Goal: Transaction & Acquisition: Purchase product/service

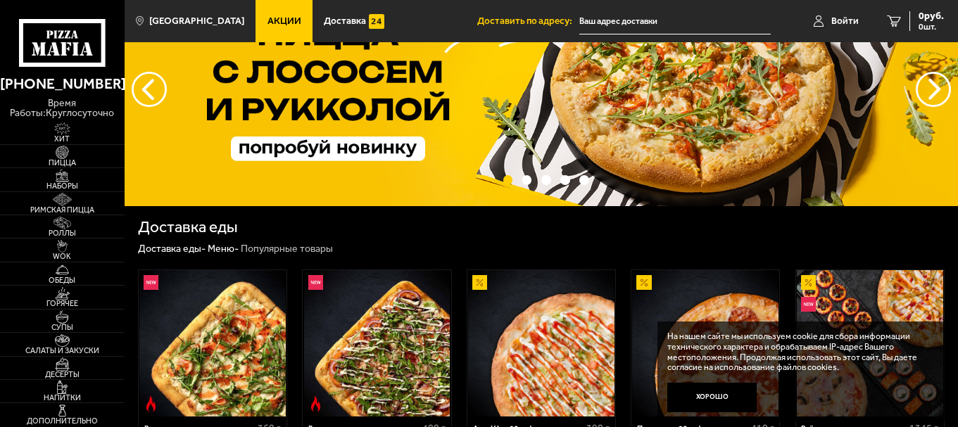
scroll to position [211, 0]
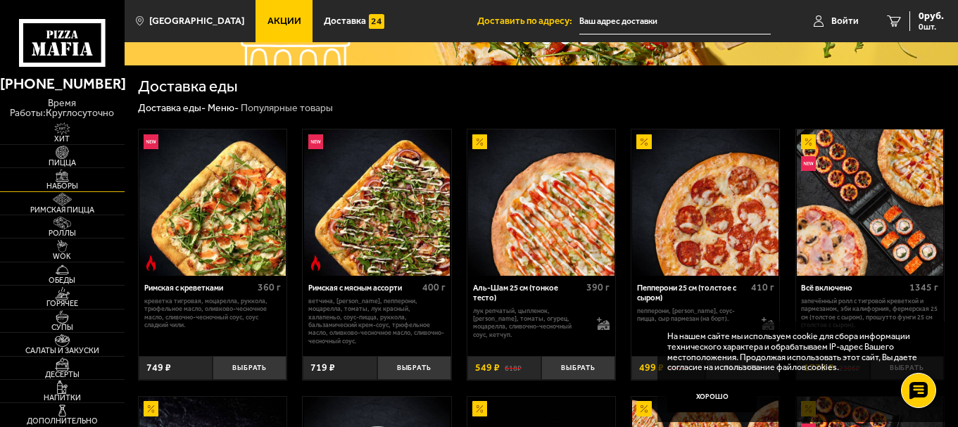
click at [69, 183] on span "Наборы" at bounding box center [62, 186] width 125 height 8
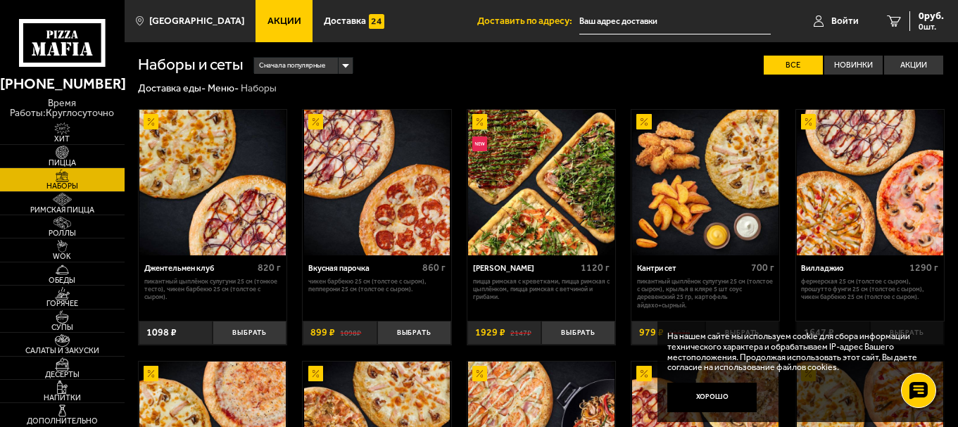
click at [545, 209] on img at bounding box center [541, 183] width 146 height 146
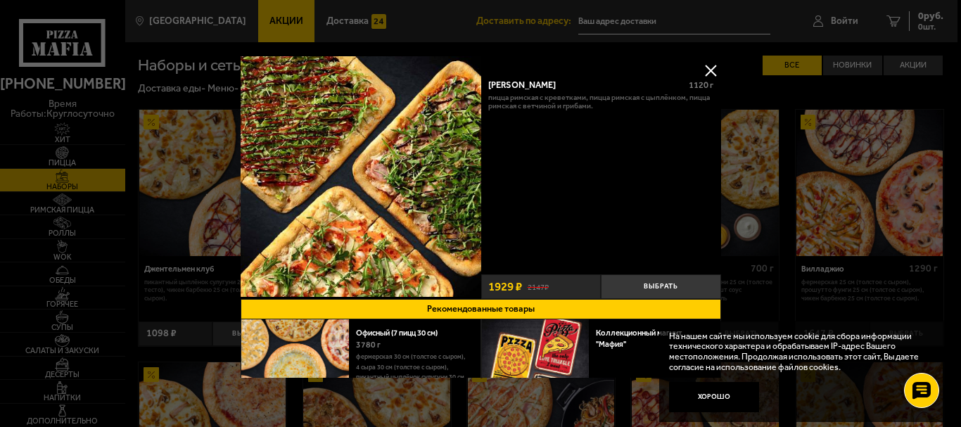
click at [709, 66] on button at bounding box center [710, 70] width 21 height 21
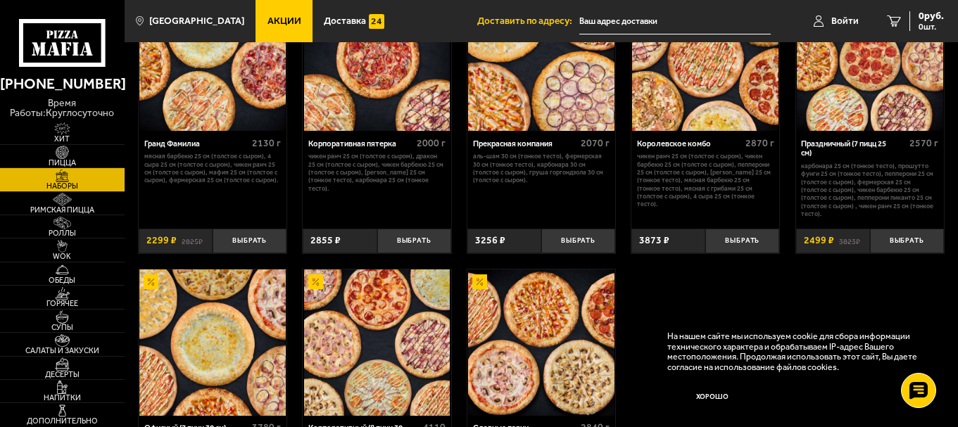
scroll to position [1266, 0]
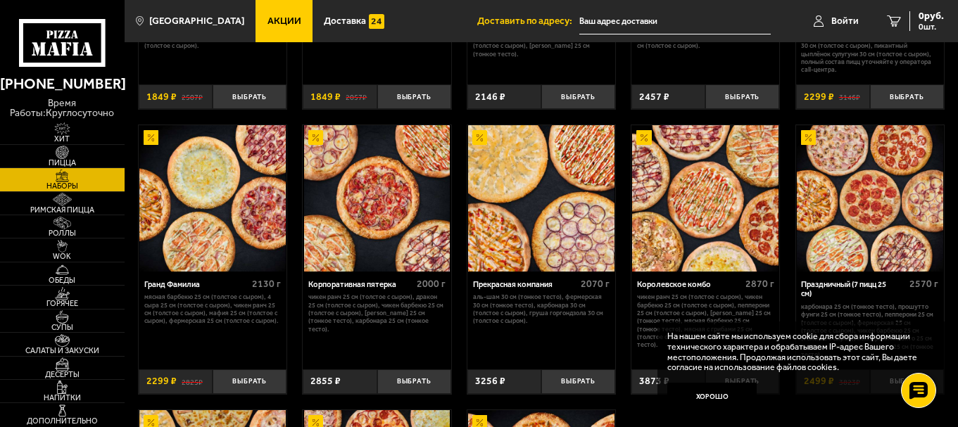
click at [684, 227] on img at bounding box center [705, 198] width 146 height 146
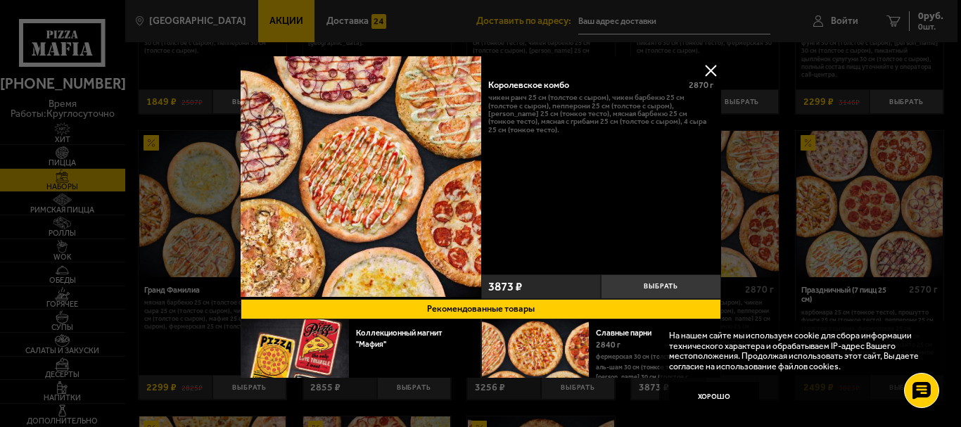
click at [701, 65] on button at bounding box center [710, 70] width 21 height 21
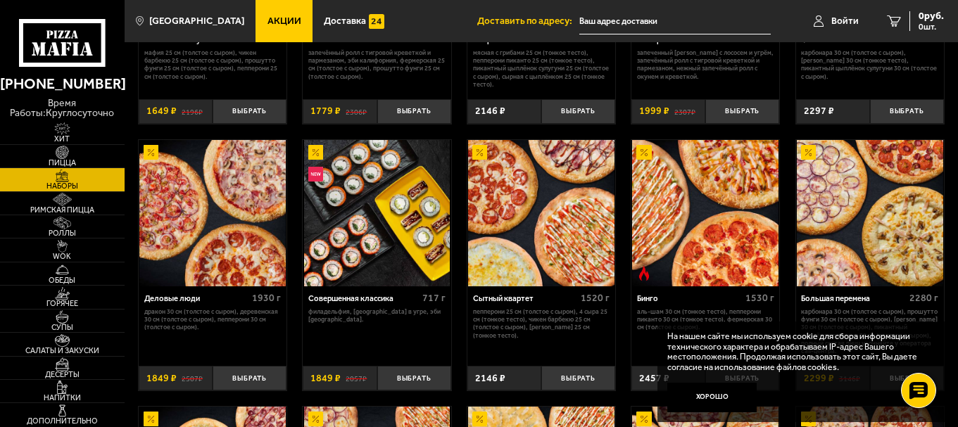
scroll to position [1055, 0]
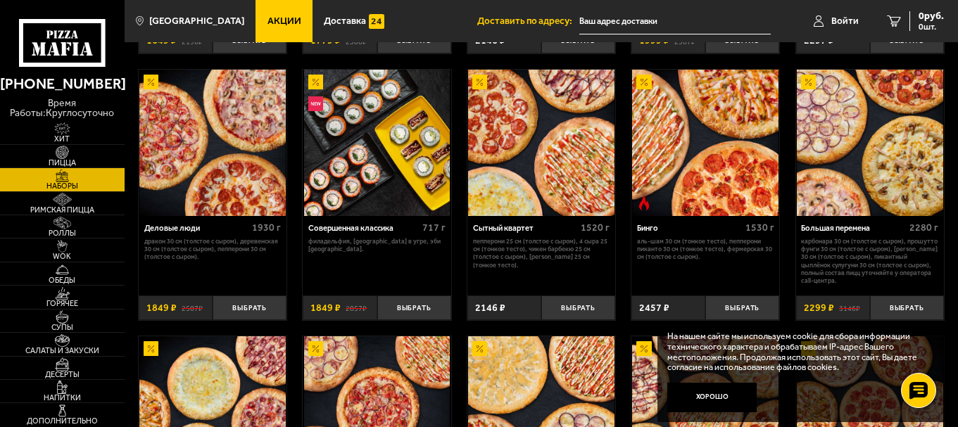
click at [886, 163] on img at bounding box center [869, 143] width 146 height 146
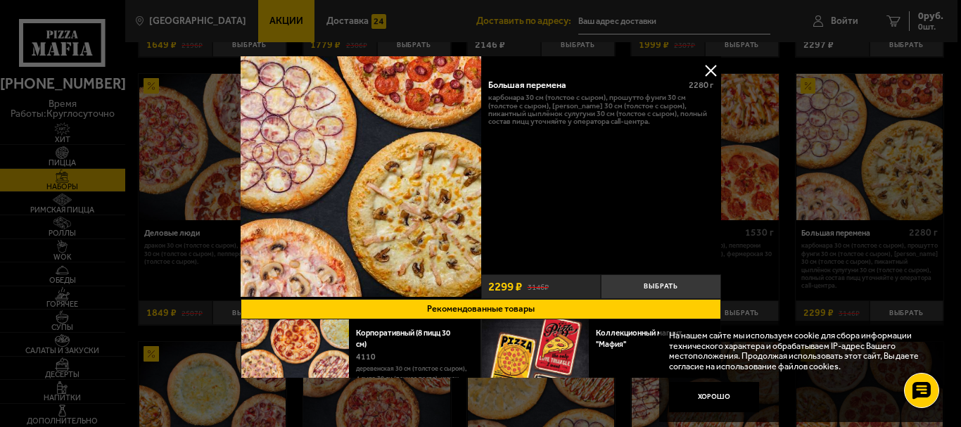
click at [707, 65] on button at bounding box center [710, 70] width 21 height 21
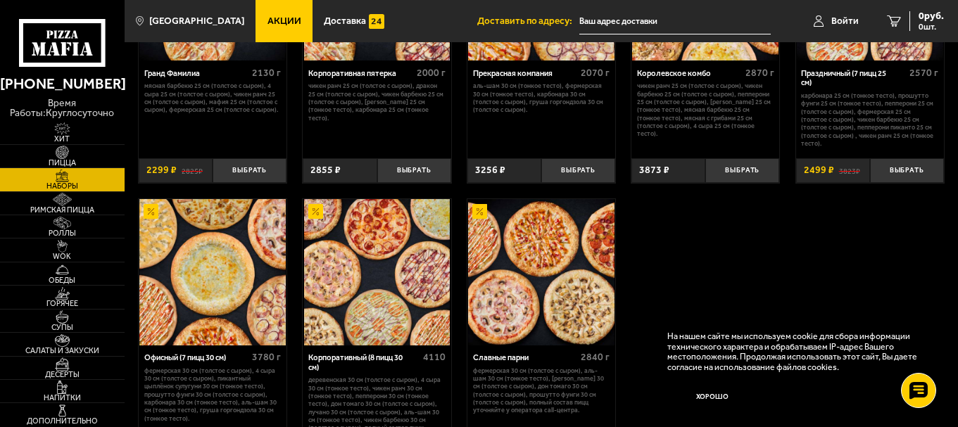
scroll to position [1548, 0]
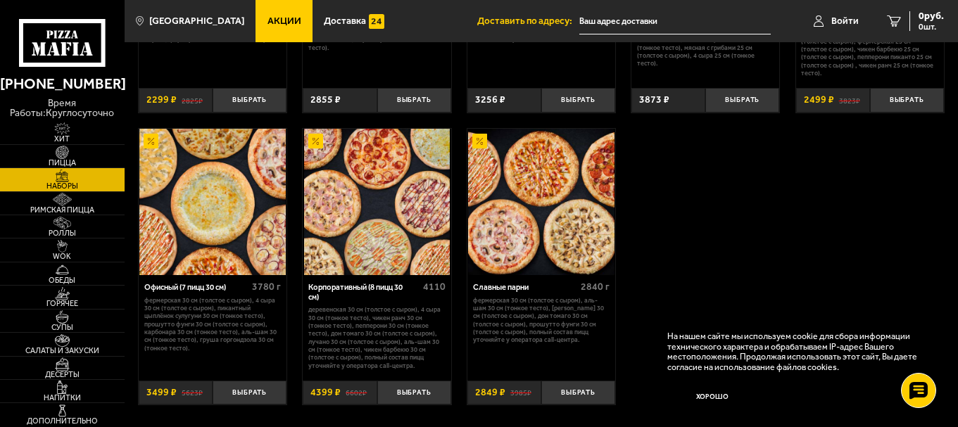
click at [350, 238] on img at bounding box center [377, 202] width 146 height 146
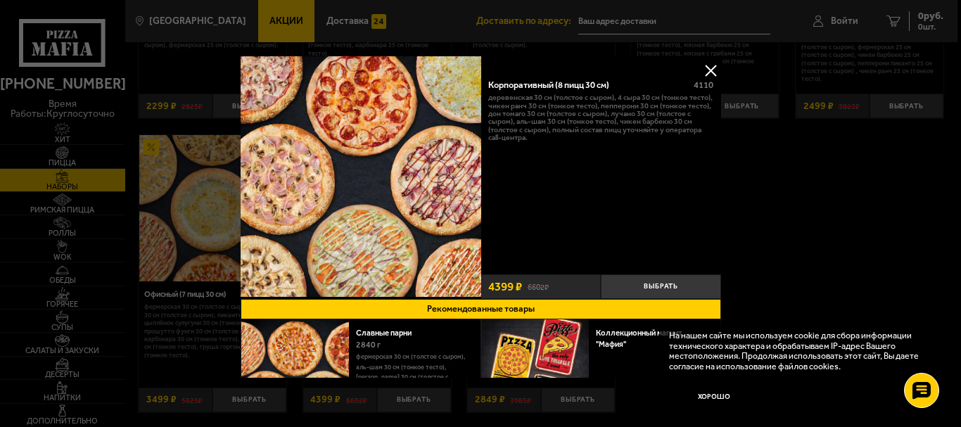
click at [707, 65] on button at bounding box center [710, 70] width 21 height 21
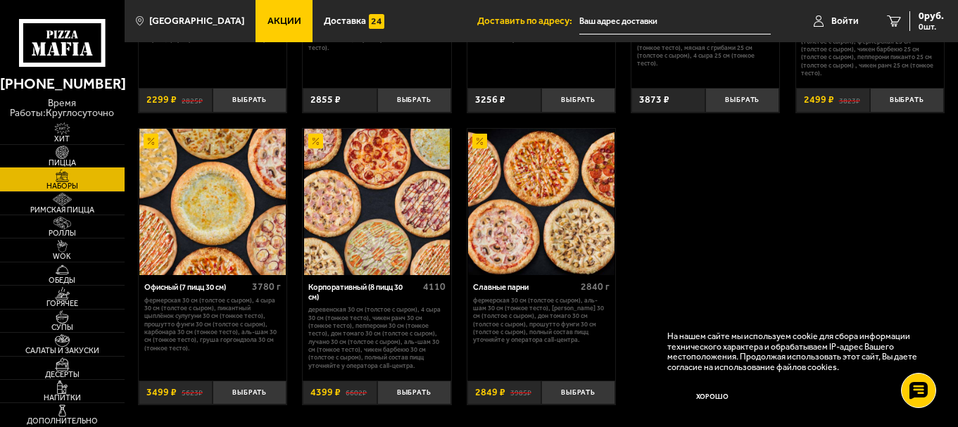
click at [77, 155] on img at bounding box center [62, 152] width 38 height 13
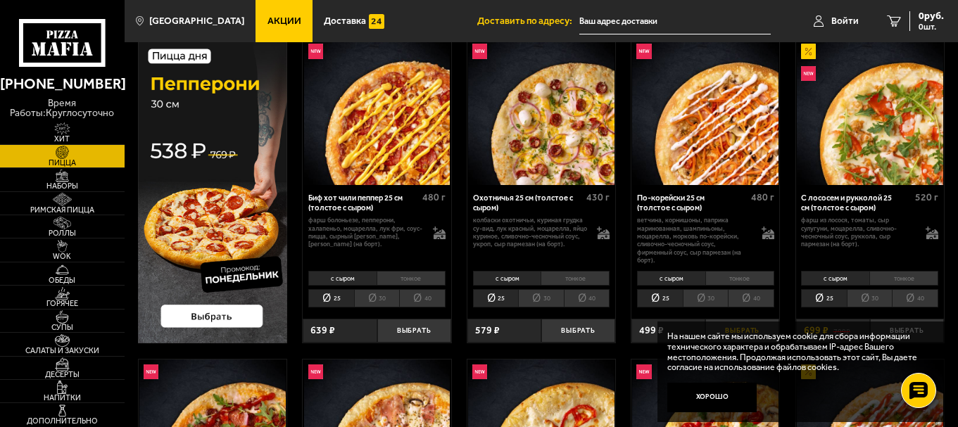
scroll to position [141, 0]
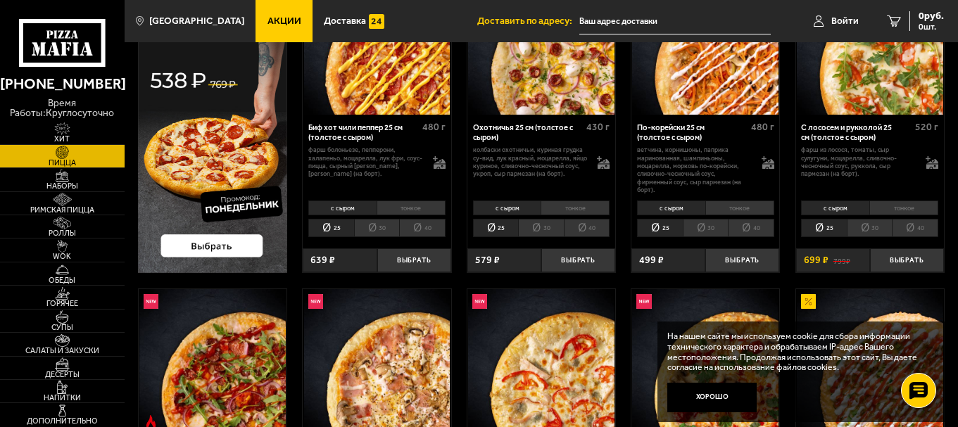
click at [718, 226] on li "30" at bounding box center [705, 228] width 46 height 18
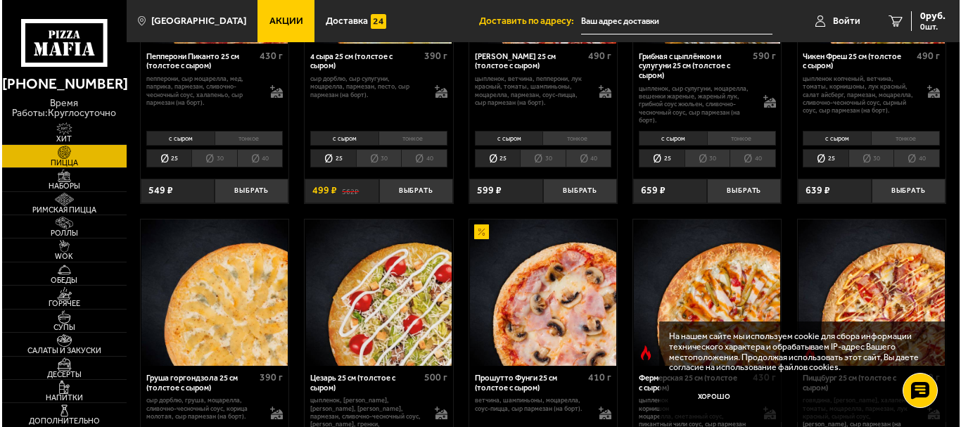
scroll to position [704, 0]
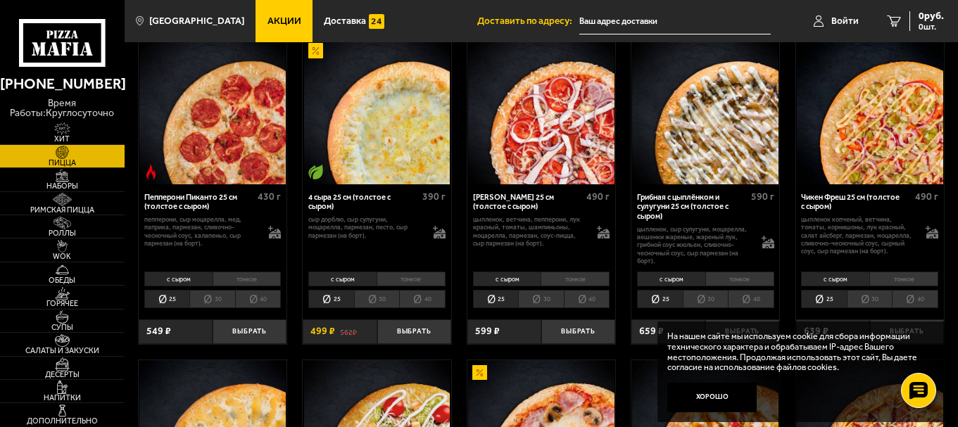
click at [868, 150] on img at bounding box center [869, 111] width 146 height 146
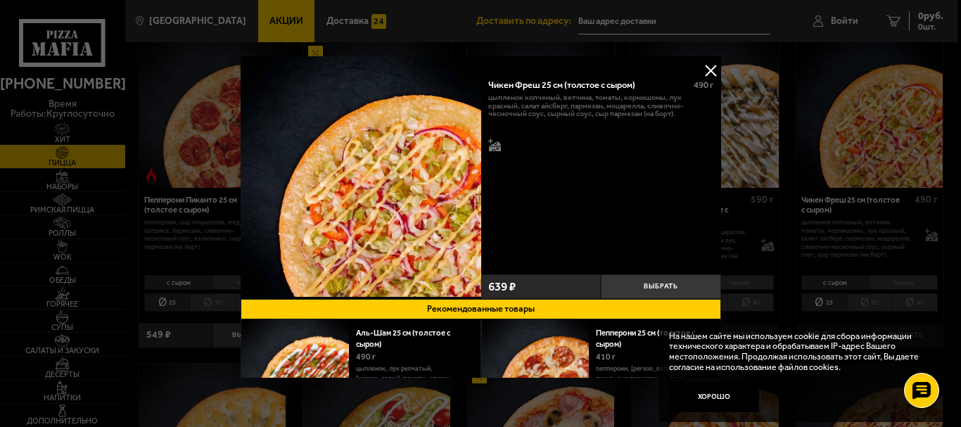
click at [705, 66] on button at bounding box center [710, 70] width 21 height 21
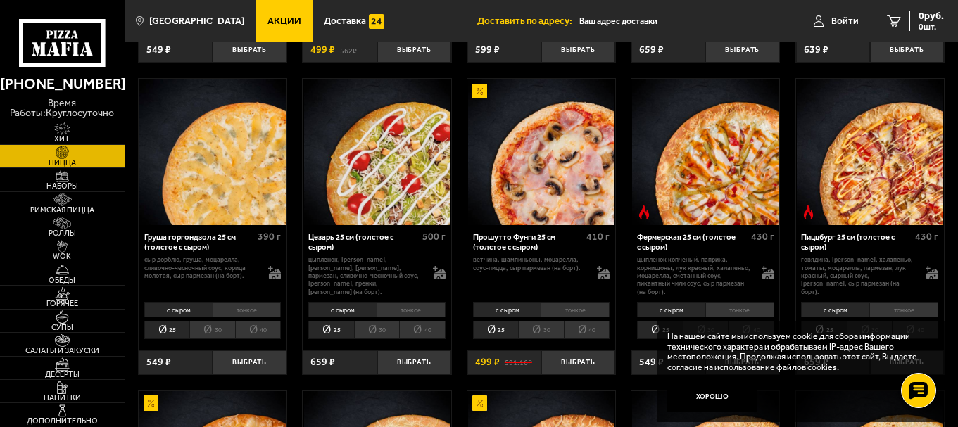
scroll to position [1055, 0]
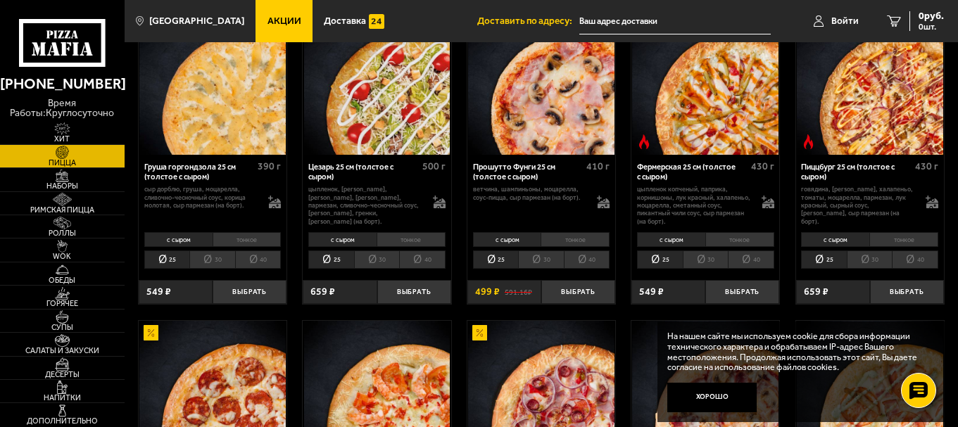
click at [874, 93] on img at bounding box center [869, 81] width 146 height 146
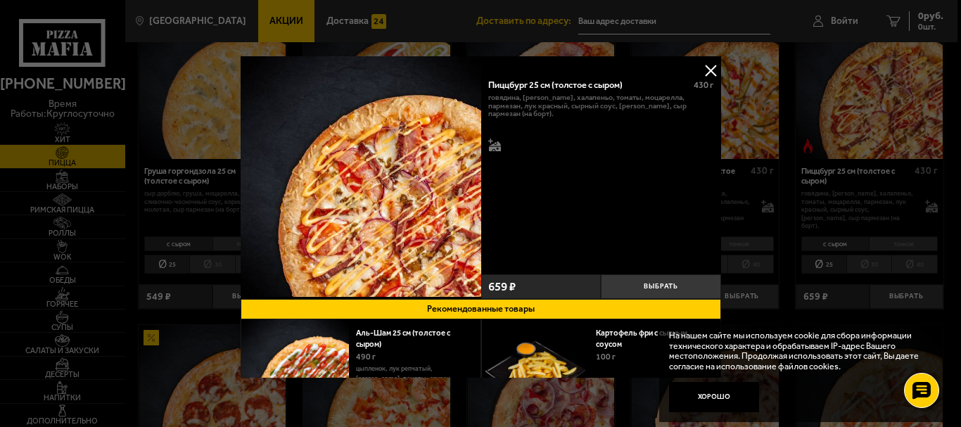
click at [706, 63] on button at bounding box center [710, 70] width 21 height 21
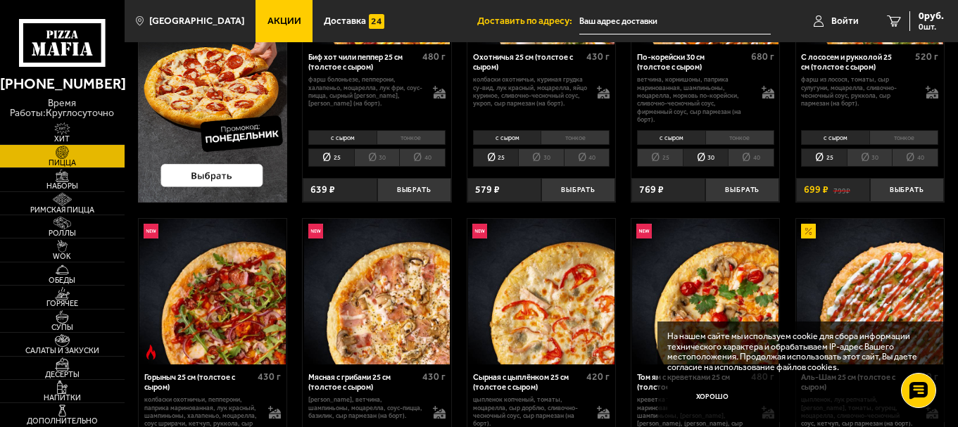
scroll to position [352, 0]
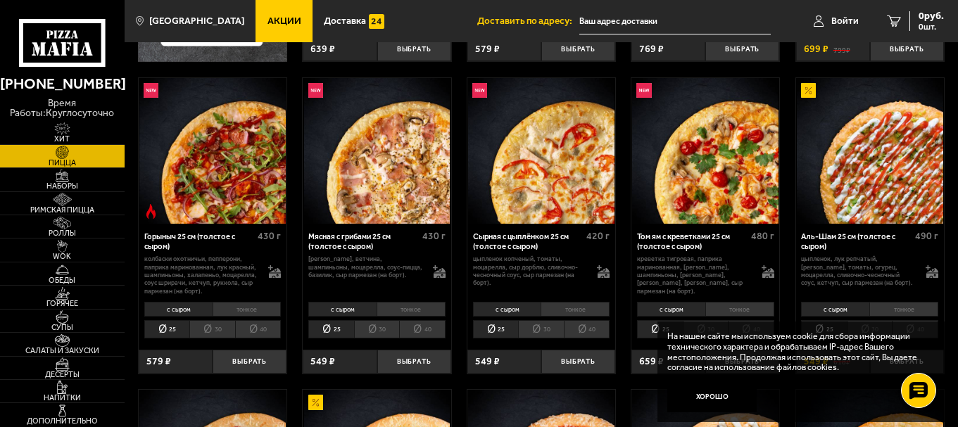
click at [883, 167] on img at bounding box center [869, 151] width 146 height 146
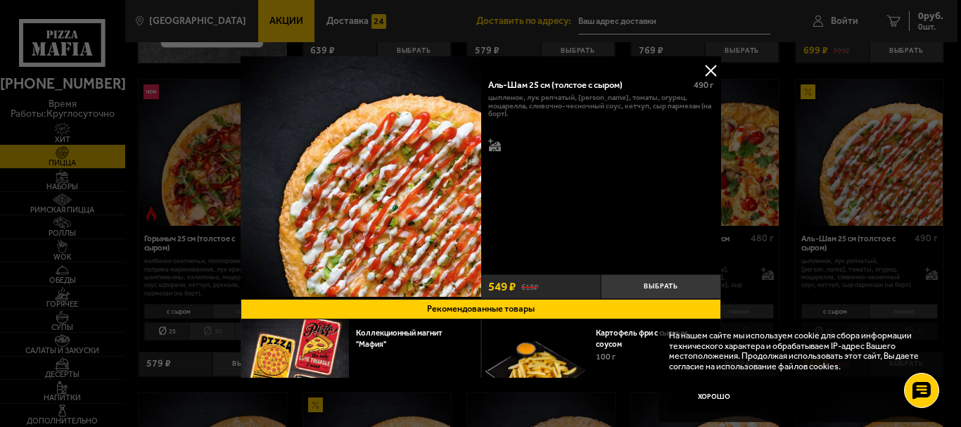
click at [707, 65] on button at bounding box center [710, 70] width 21 height 21
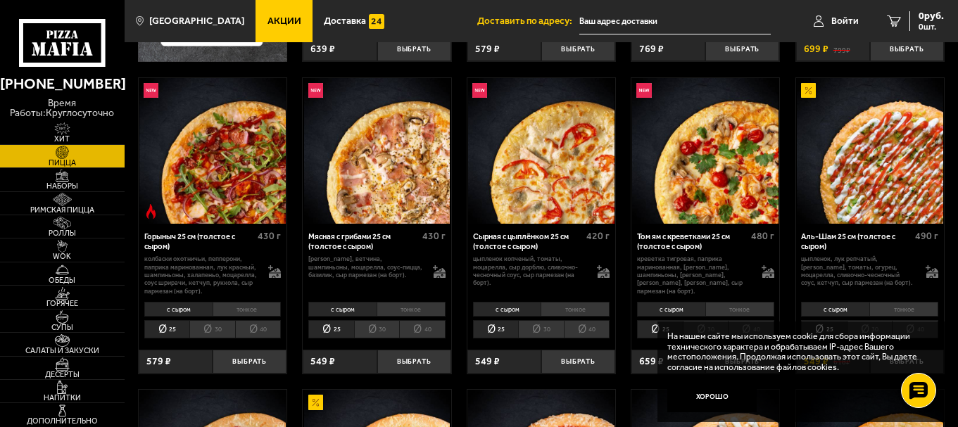
click at [852, 236] on div "Аль-Шам 25 см (толстое с сыром)" at bounding box center [856, 241] width 110 height 19
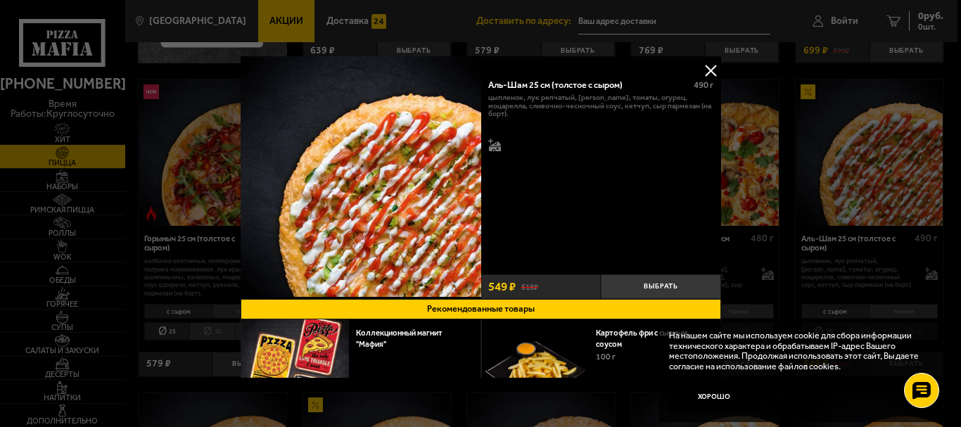
click at [705, 69] on button at bounding box center [710, 70] width 21 height 21
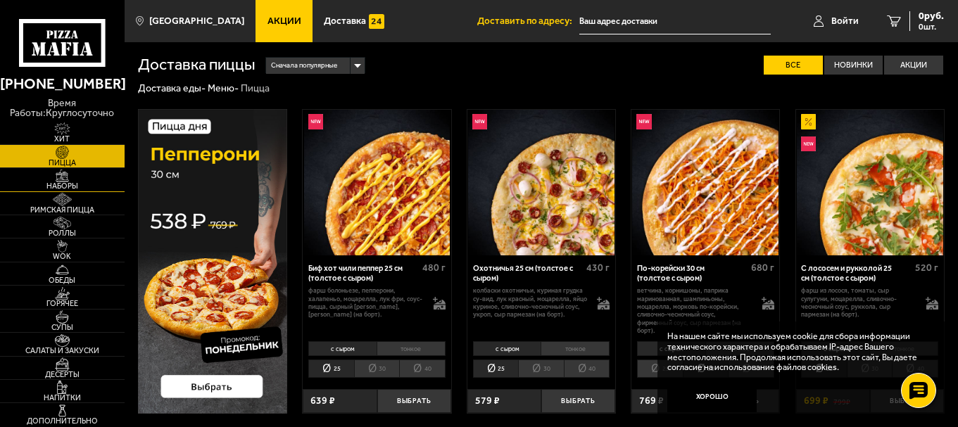
click at [68, 182] on img at bounding box center [62, 176] width 38 height 13
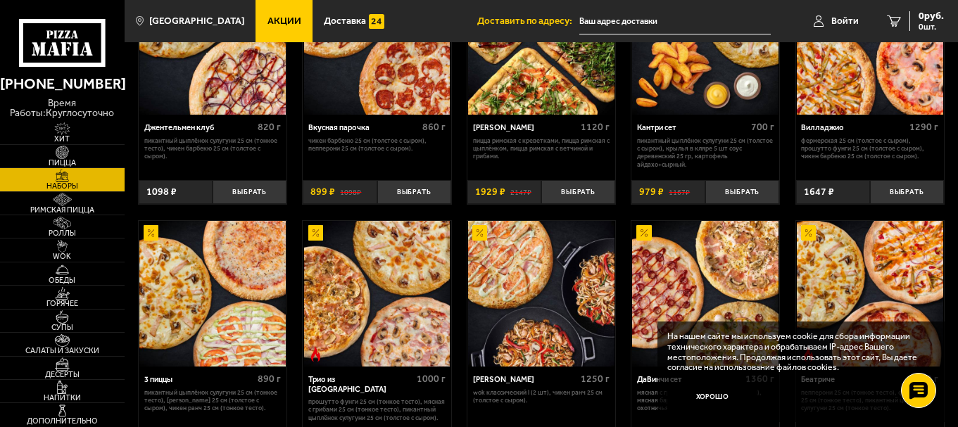
scroll to position [211, 0]
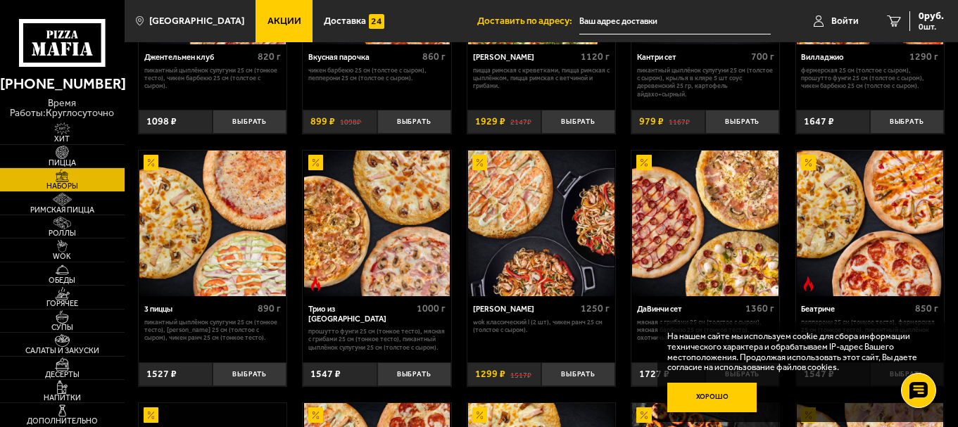
click at [714, 396] on button "Хорошо" at bounding box center [712, 398] width 90 height 30
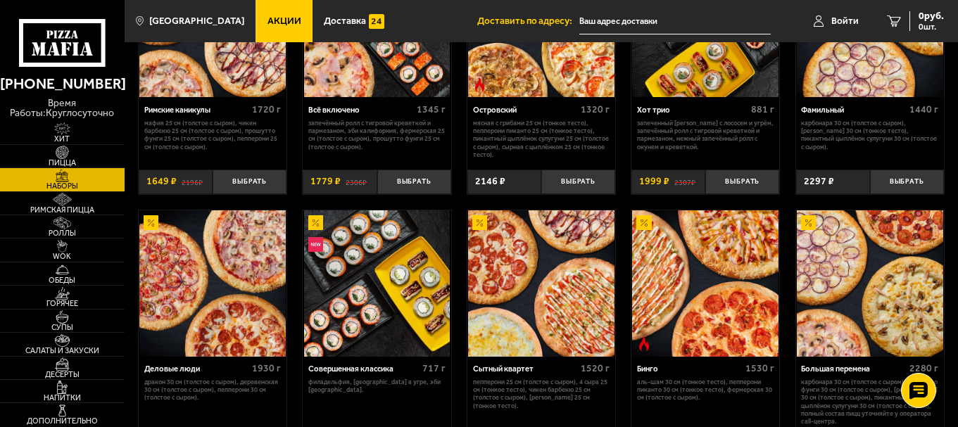
scroll to position [985, 0]
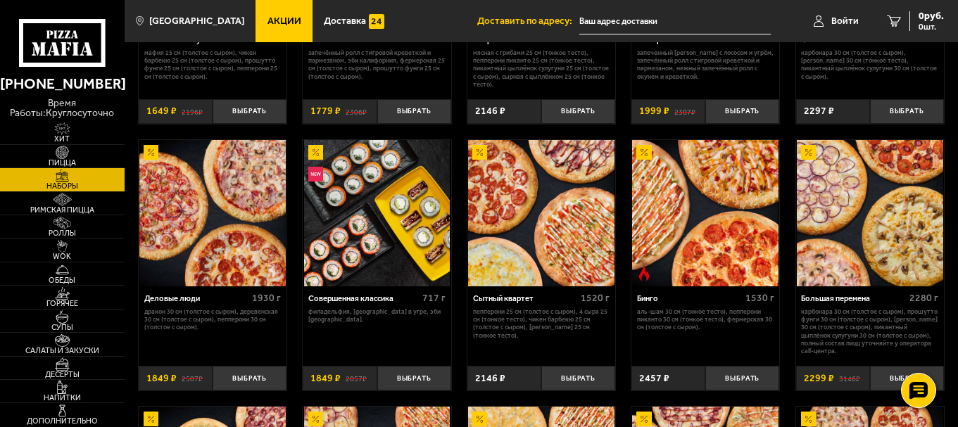
click at [519, 243] on img at bounding box center [541, 213] width 146 height 146
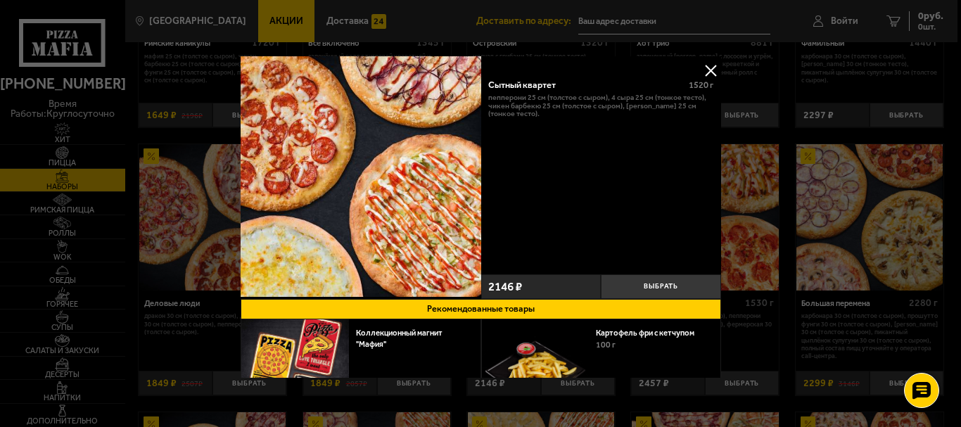
click at [707, 66] on button at bounding box center [710, 70] width 21 height 21
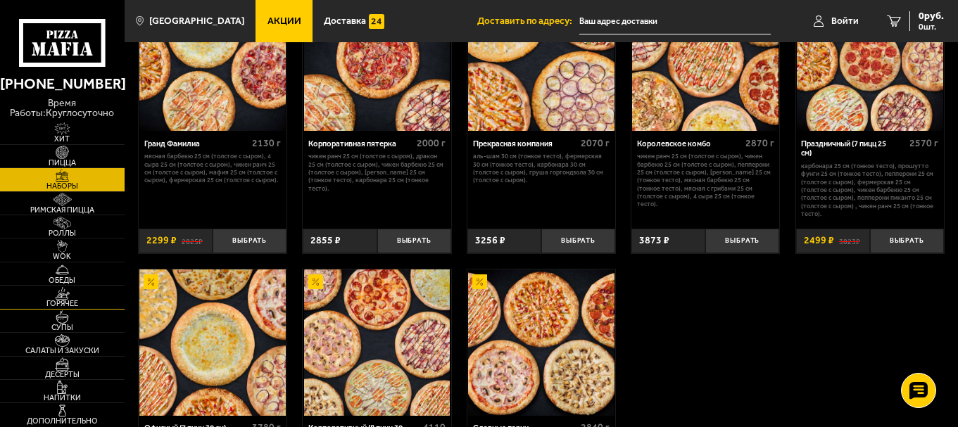
scroll to position [1055, 0]
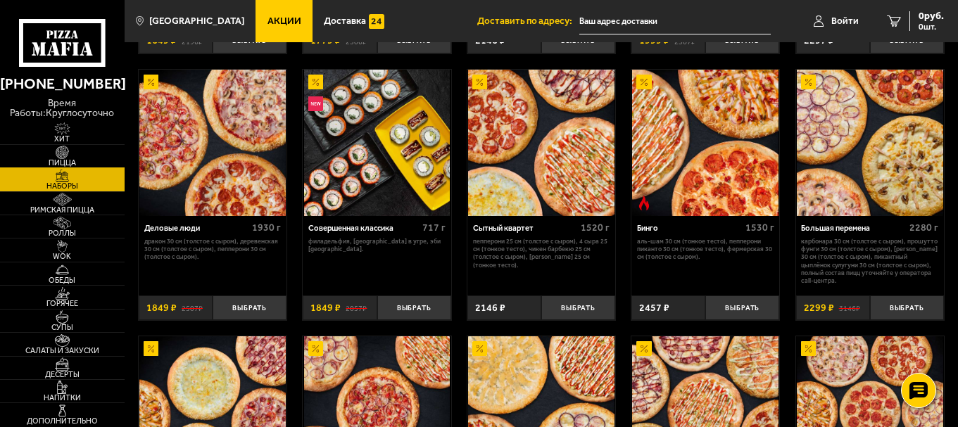
click at [76, 159] on span "Пицца" at bounding box center [62, 163] width 125 height 8
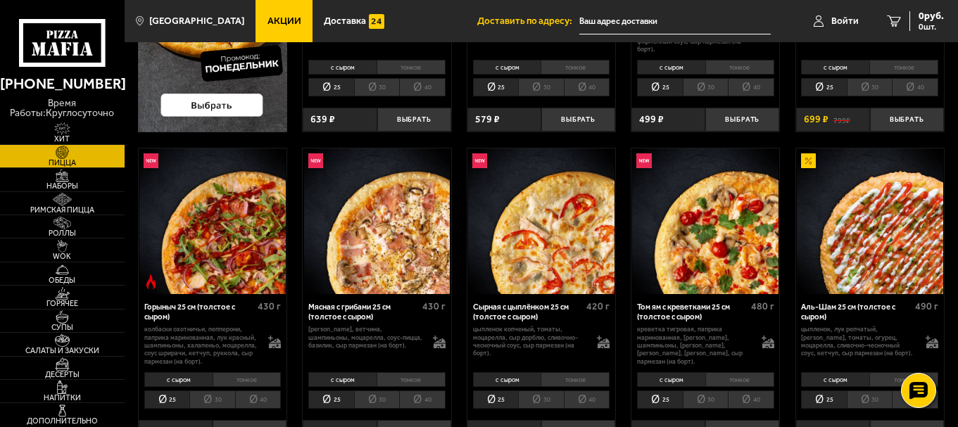
scroll to position [422, 0]
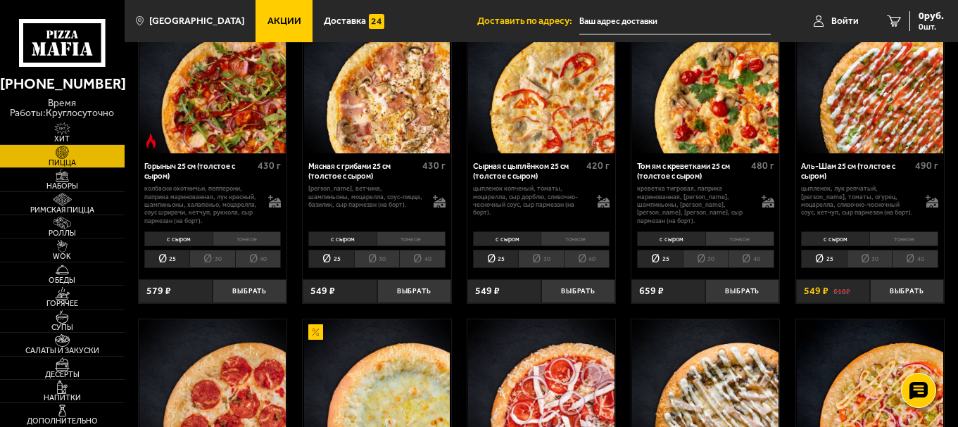
click at [868, 260] on li "30" at bounding box center [869, 259] width 46 height 18
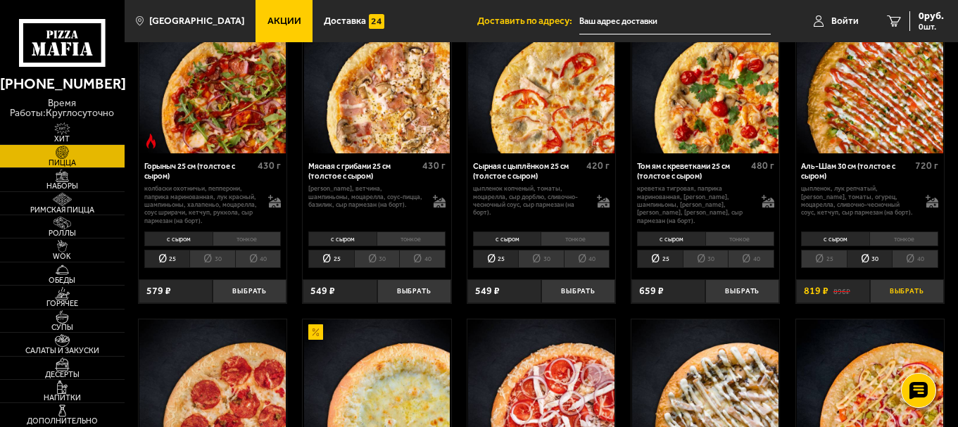
click at [910, 289] on button "Выбрать" at bounding box center [907, 291] width 74 height 25
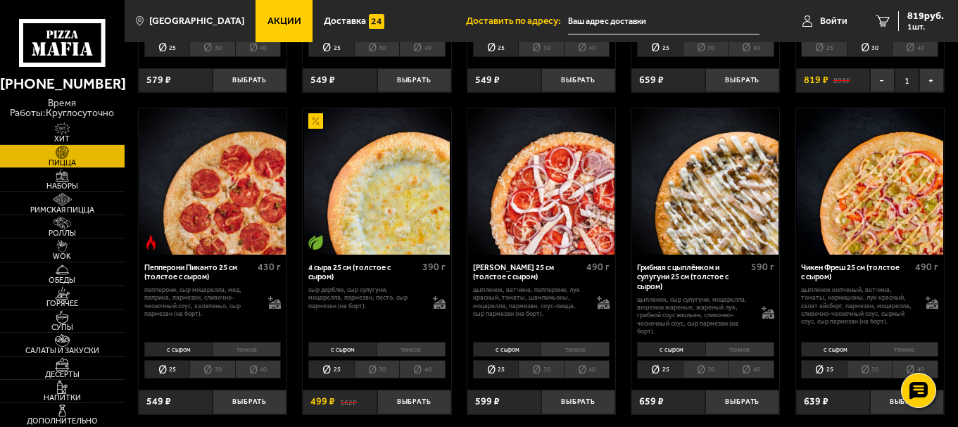
click at [212, 372] on li "30" at bounding box center [212, 369] width 46 height 18
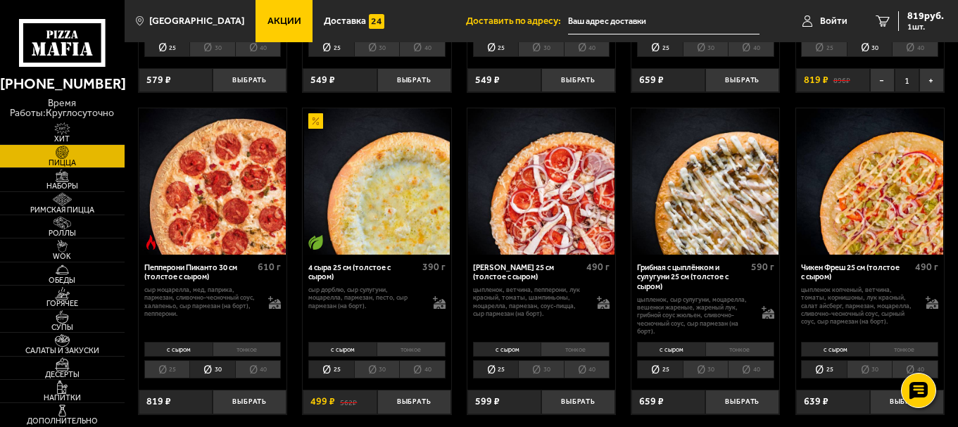
scroll to position [704, 0]
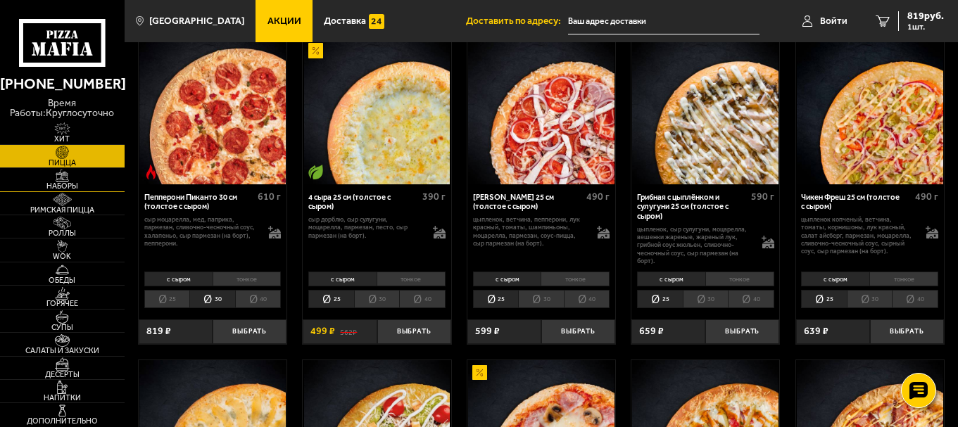
click at [68, 179] on img at bounding box center [62, 176] width 38 height 13
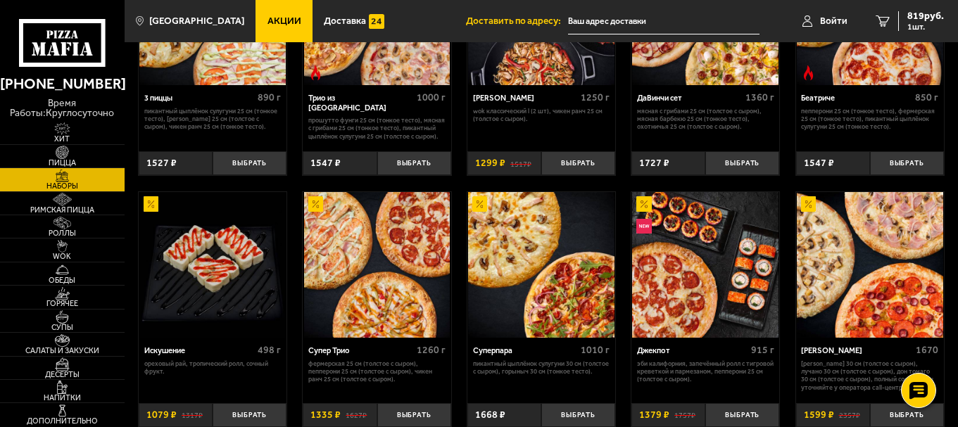
scroll to position [492, 0]
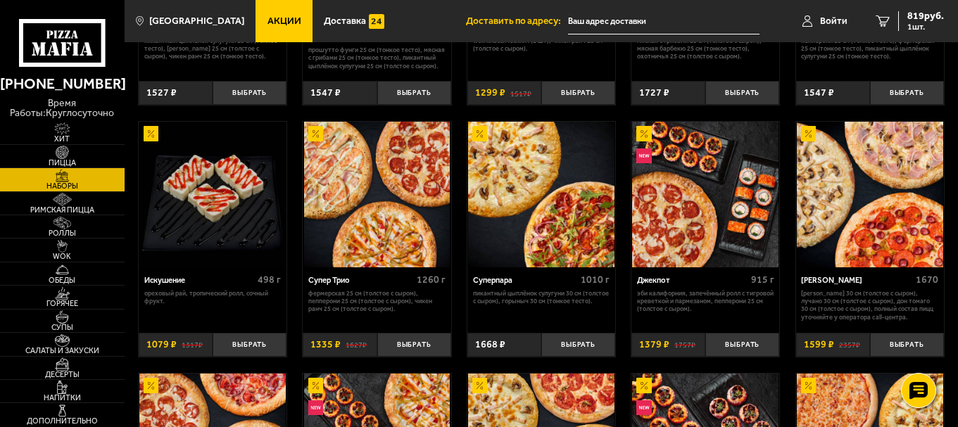
click at [539, 208] on img at bounding box center [541, 195] width 146 height 146
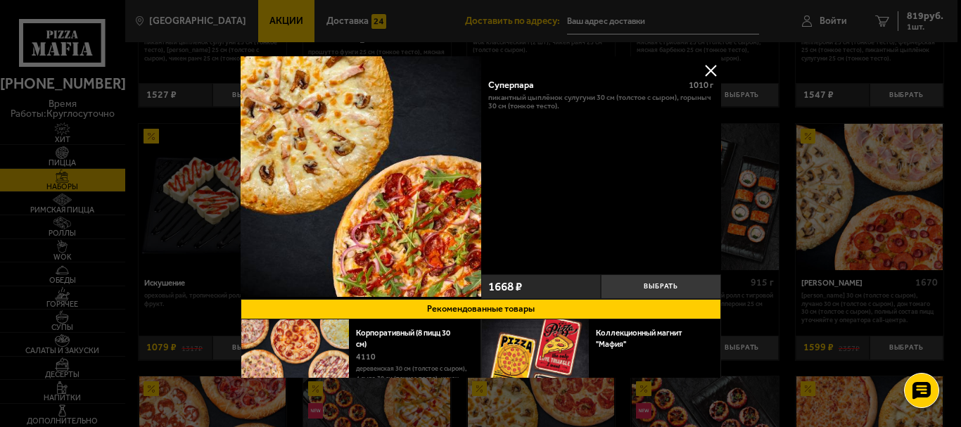
click at [701, 66] on button at bounding box center [710, 70] width 21 height 21
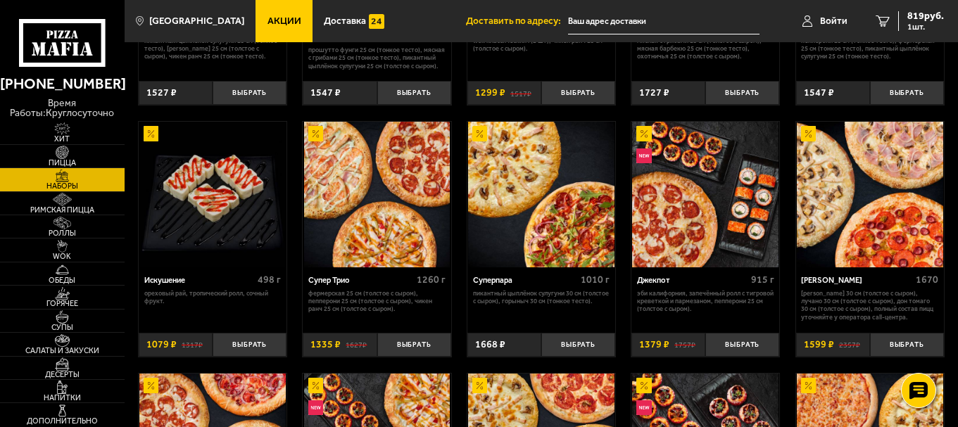
click at [880, 228] on img at bounding box center [869, 195] width 146 height 146
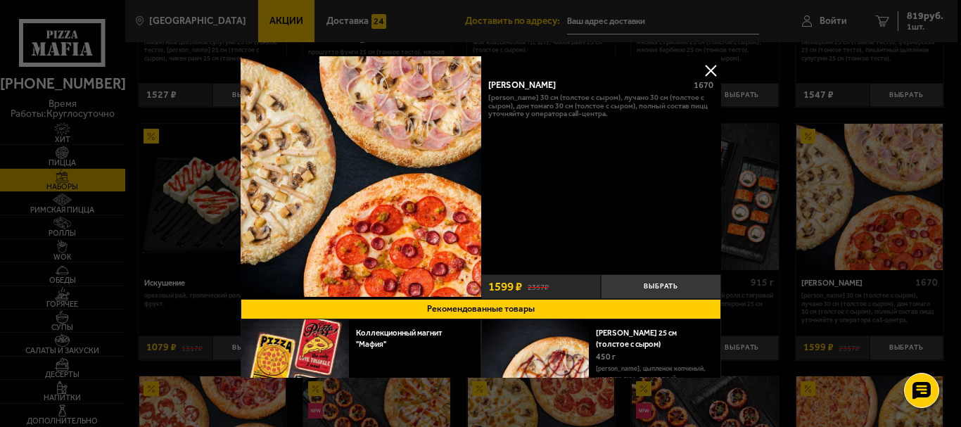
click at [707, 69] on button at bounding box center [710, 70] width 21 height 21
